Goal: Task Accomplishment & Management: Manage account settings

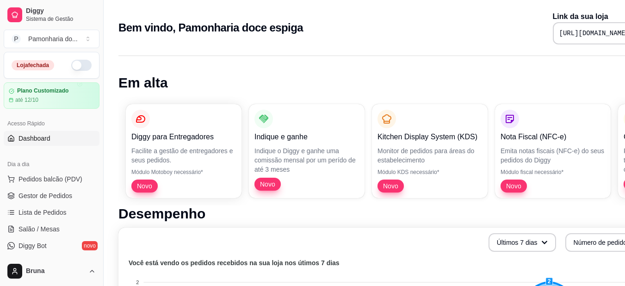
click at [75, 59] on div "Loja fechada" at bounding box center [51, 65] width 95 height 26
click at [76, 61] on button "button" at bounding box center [81, 65] width 20 height 11
click at [64, 196] on span "Gestor de Pedidos" at bounding box center [45, 195] width 54 height 9
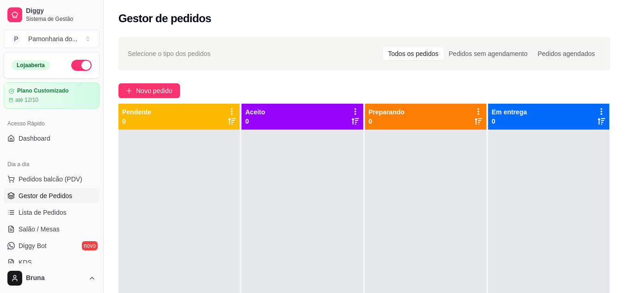
scroll to position [184, 0]
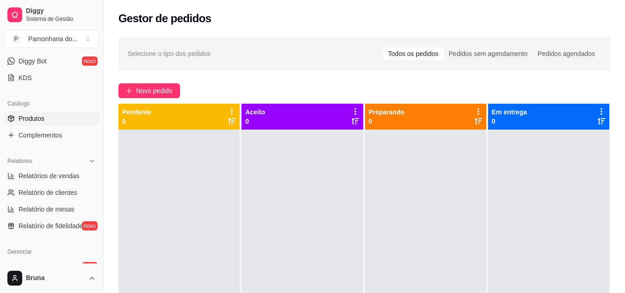
click at [31, 124] on link "Produtos" at bounding box center [52, 118] width 96 height 15
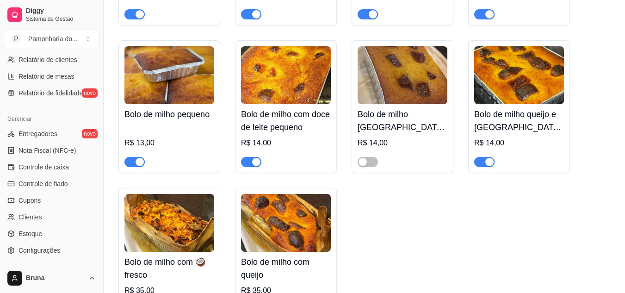
scroll to position [311, 0]
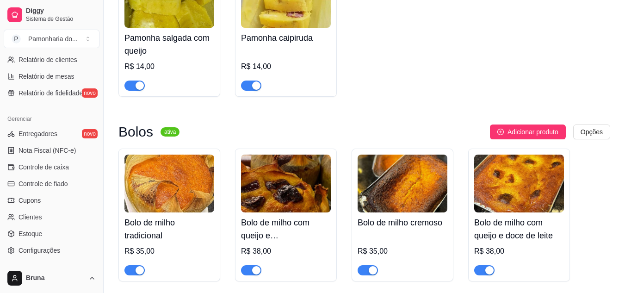
click at [256, 87] on div "button" at bounding box center [256, 85] width 8 height 8
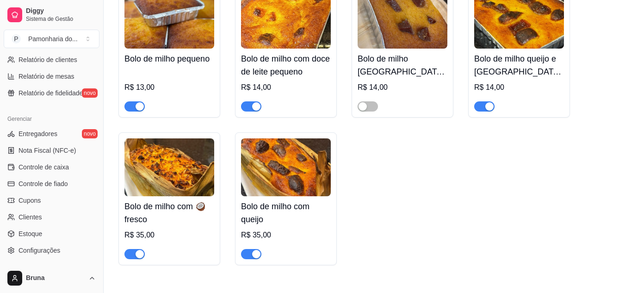
scroll to position [641, 0]
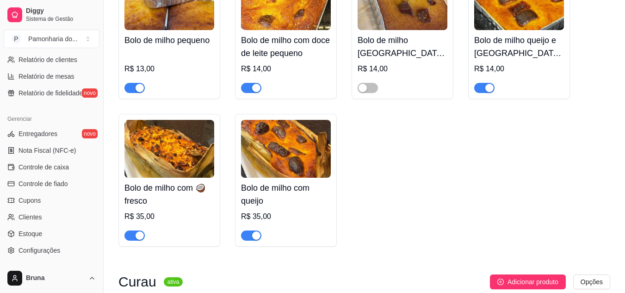
click at [134, 237] on button "button" at bounding box center [134, 235] width 20 height 10
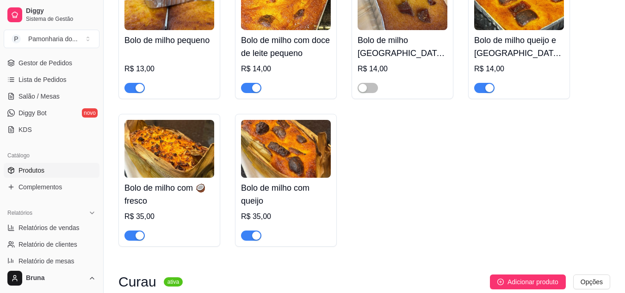
scroll to position [0, 0]
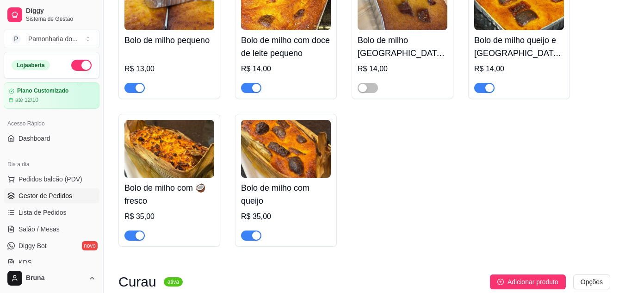
click at [49, 193] on span "Gestor de Pedidos" at bounding box center [45, 195] width 54 height 9
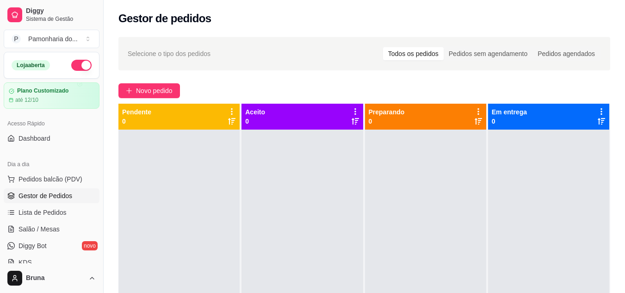
click at [481, 157] on div "Preparando 0" at bounding box center [426, 263] width 122 height 319
